Goal: Task Accomplishment & Management: Manage account settings

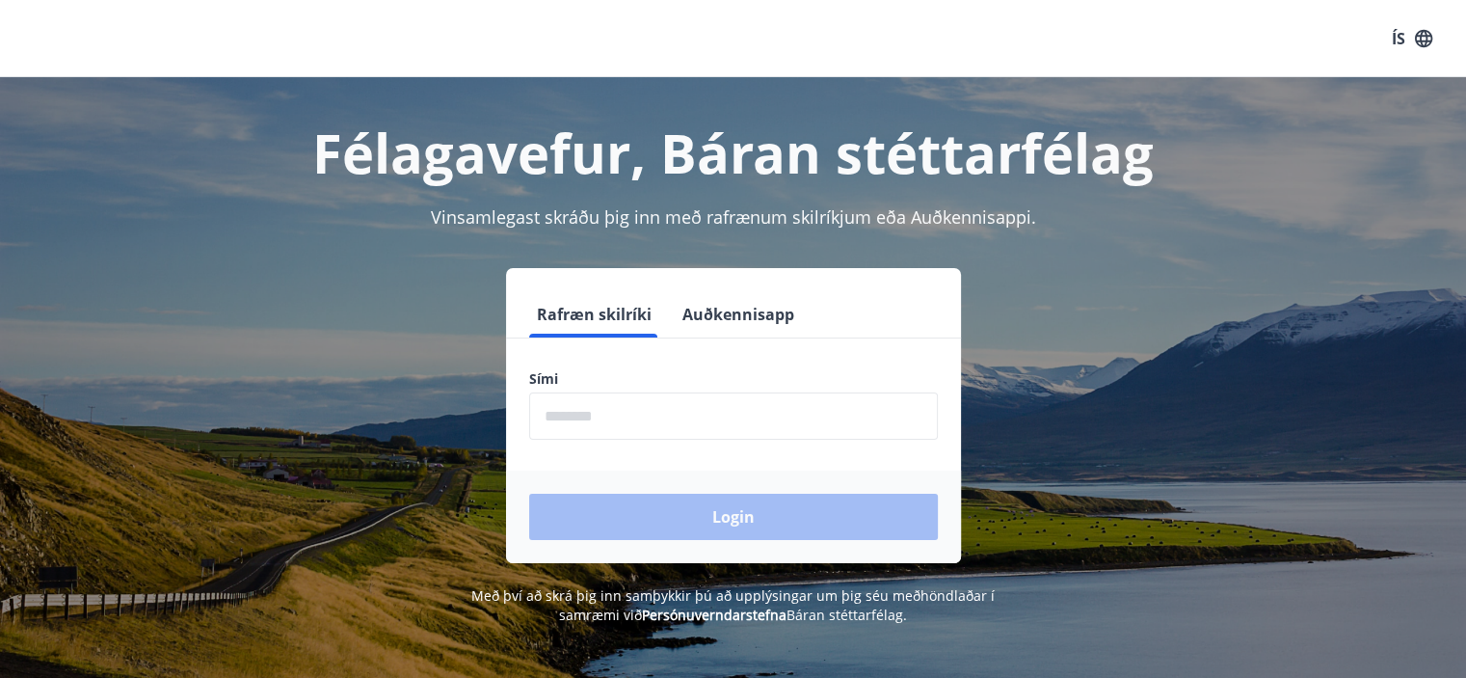
click at [582, 409] on input "phone" at bounding box center [733, 415] width 409 height 47
type input "********"
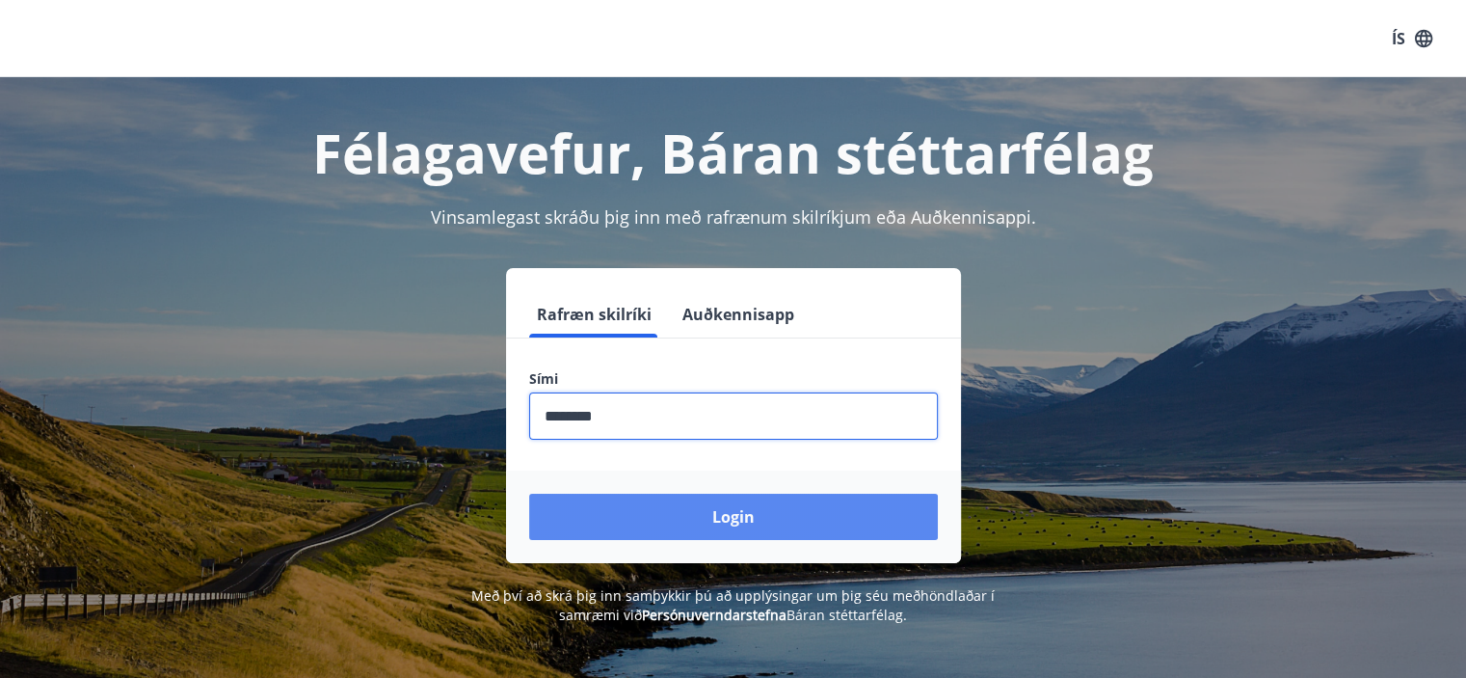
click at [675, 517] on button "Login" at bounding box center [733, 516] width 409 height 46
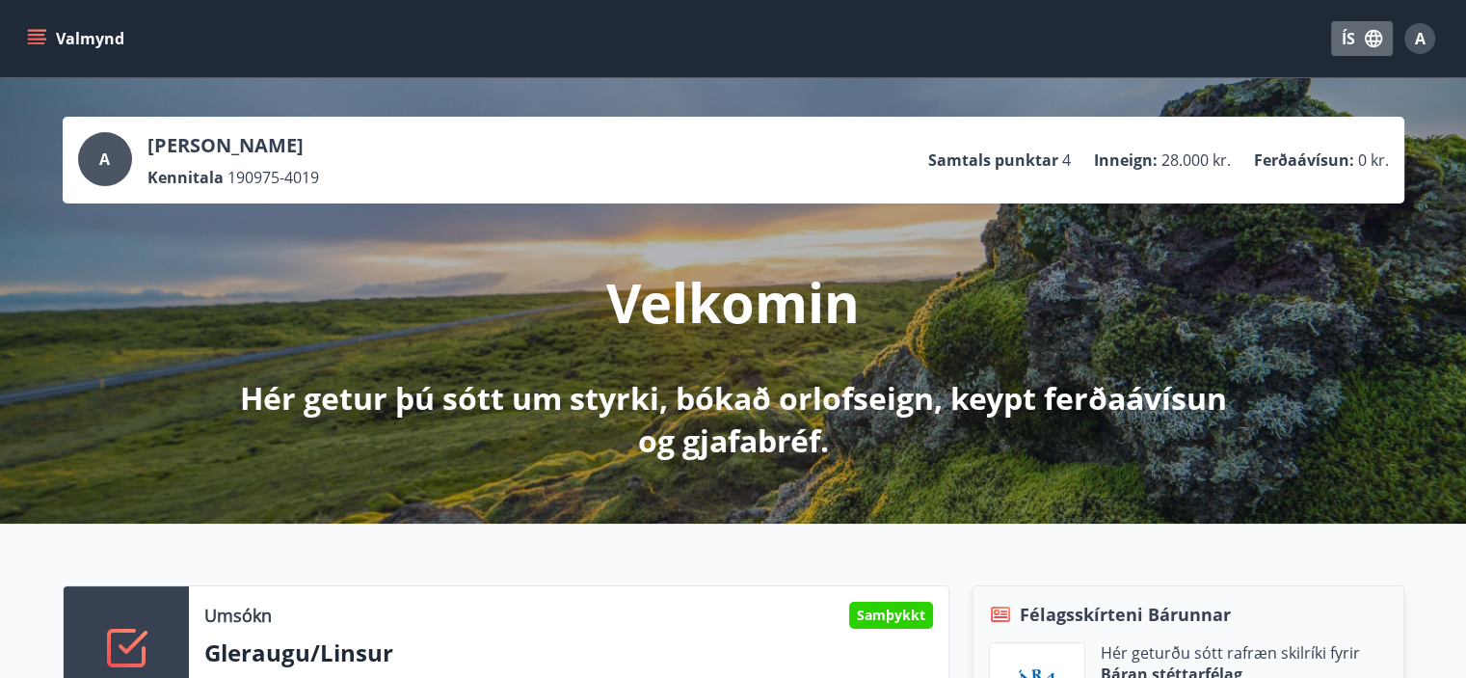
click at [1349, 45] on button "ÍS" at bounding box center [1362, 38] width 62 height 35
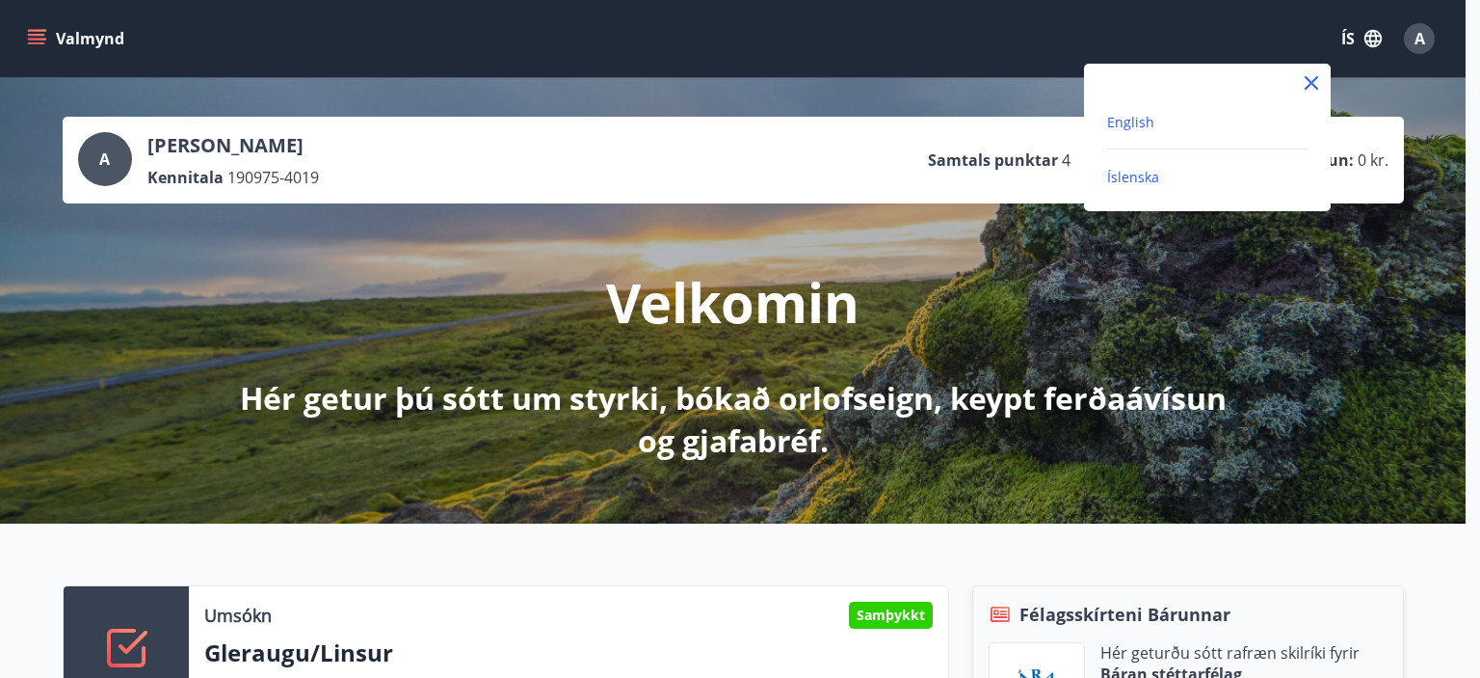
click at [1137, 115] on span "English" at bounding box center [1130, 122] width 47 height 18
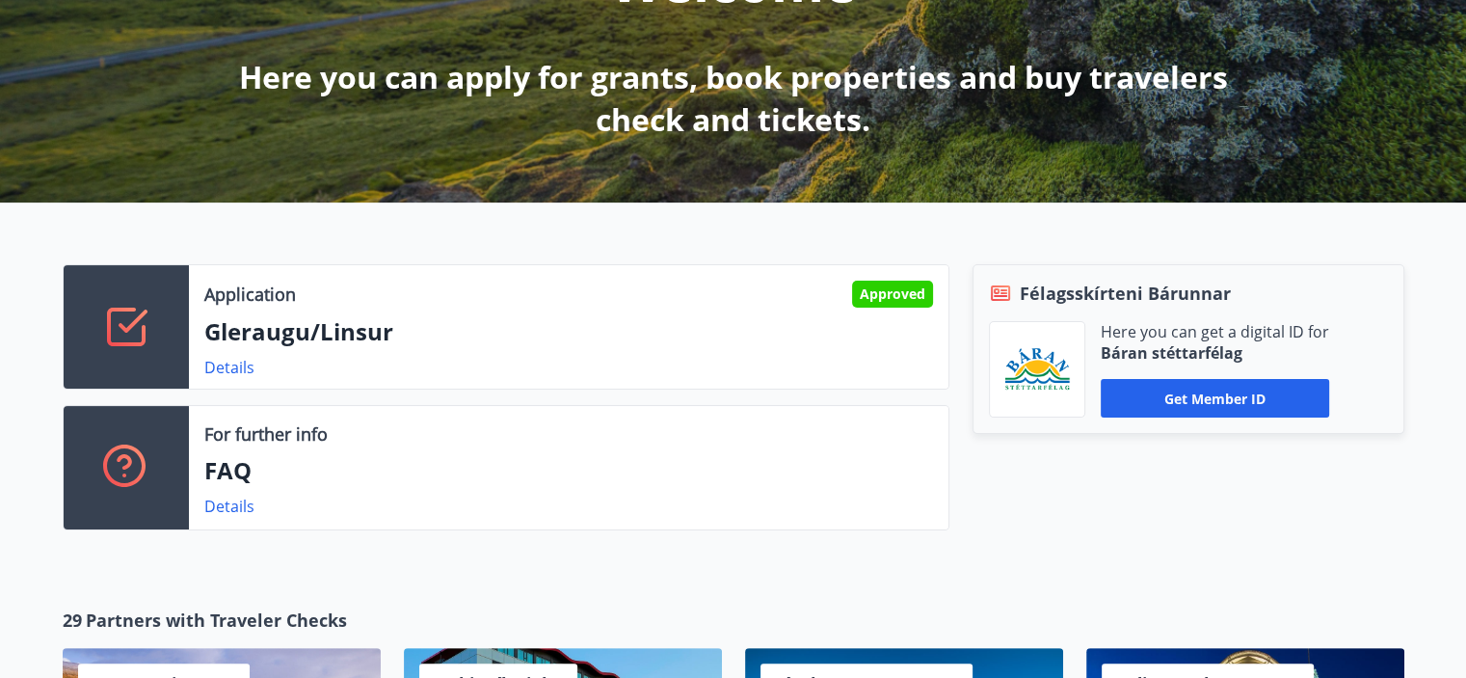
scroll to position [333, 0]
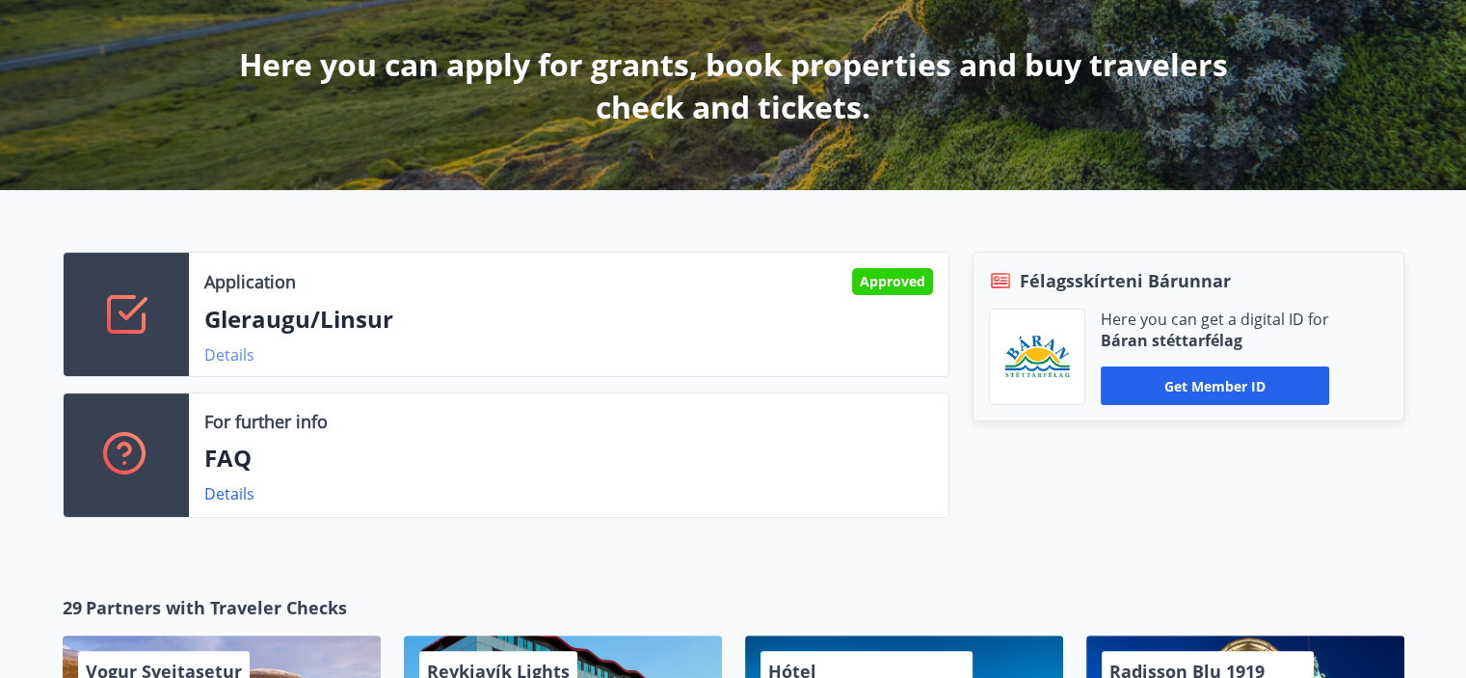
click at [246, 350] on link "Details" at bounding box center [229, 354] width 50 height 21
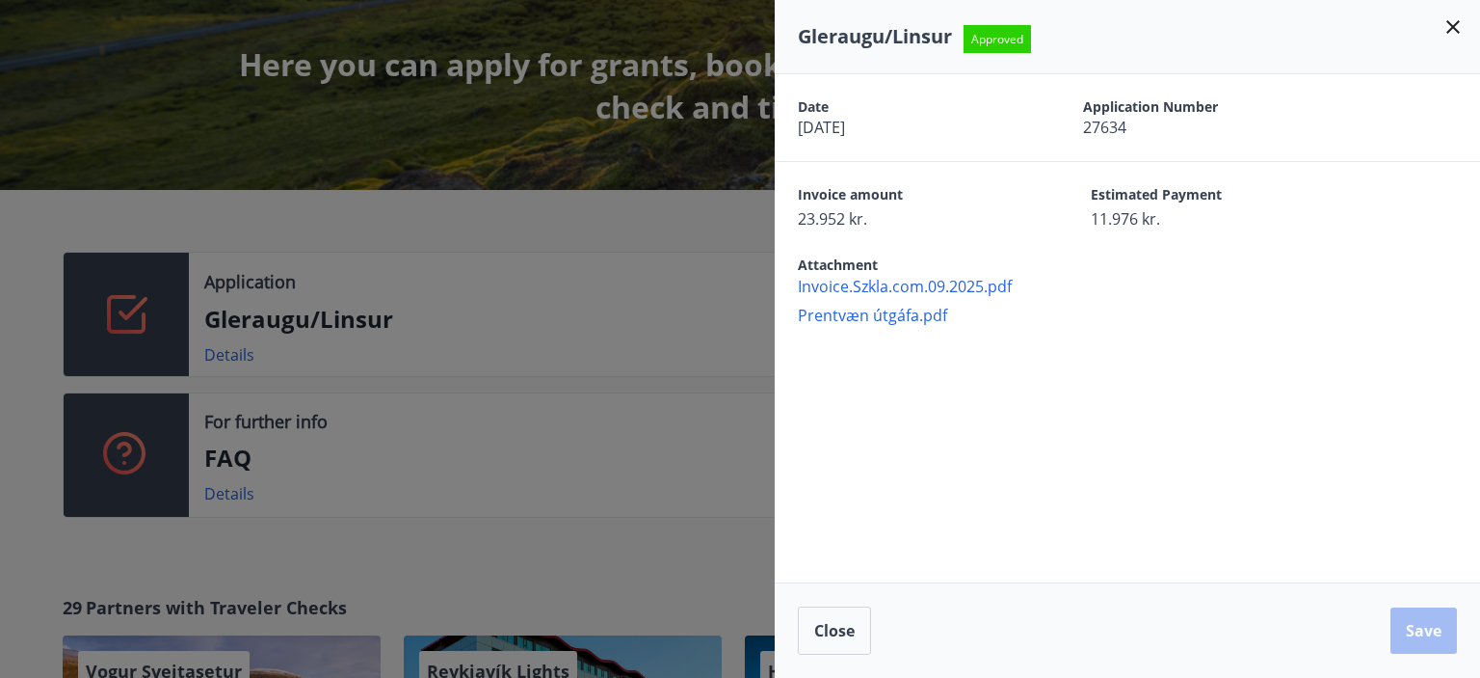
click at [1458, 32] on icon at bounding box center [1453, 26] width 13 height 13
